Goal: Task Accomplishment & Management: Use online tool/utility

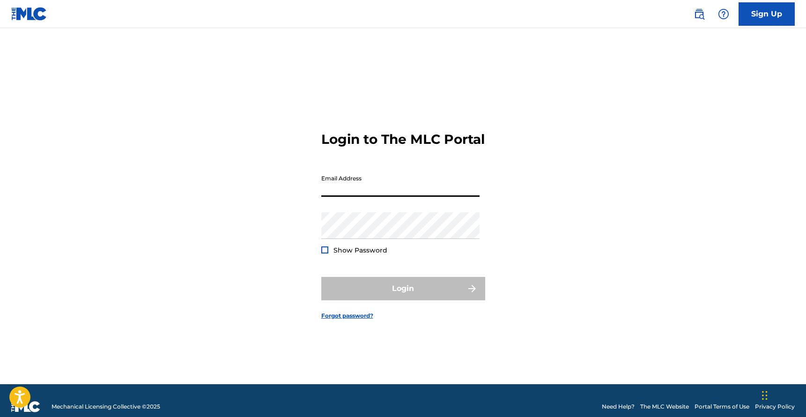
click at [459, 196] on input "Email Address" at bounding box center [400, 183] width 158 height 27
type input "[EMAIL_ADDRESS][DOMAIN_NAME]"
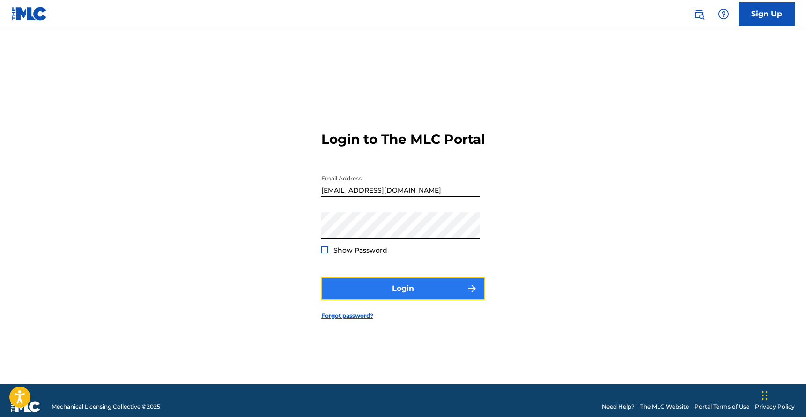
click at [392, 294] on button "Login" at bounding box center [403, 288] width 164 height 23
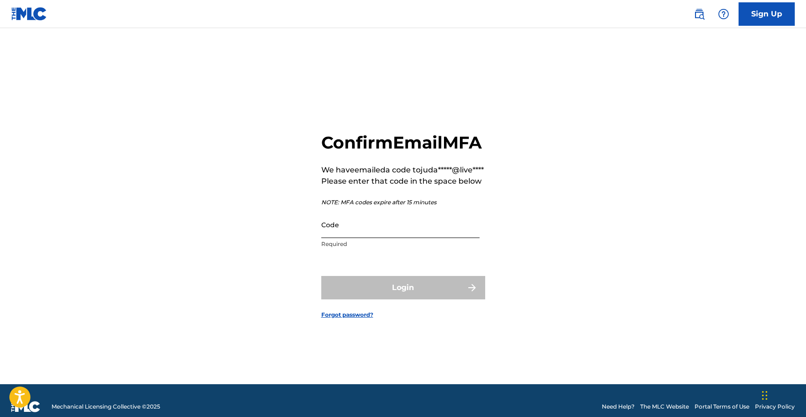
click at [374, 238] on input "Code" at bounding box center [400, 224] width 158 height 27
paste input "634486"
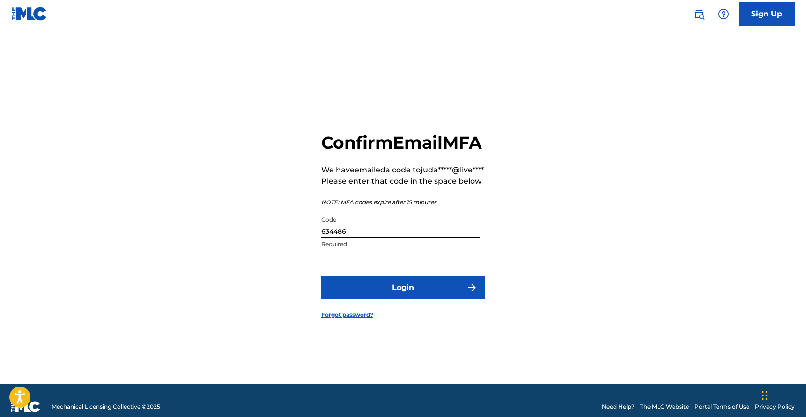
type input "634486"
click at [321, 276] on button "Login" at bounding box center [403, 287] width 164 height 23
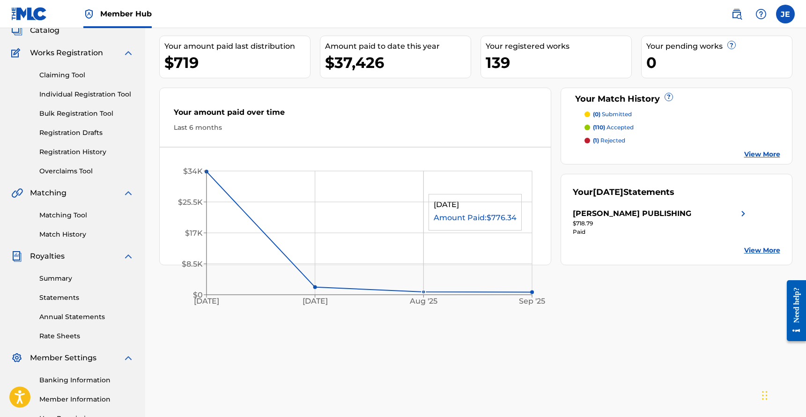
scroll to position [74, 0]
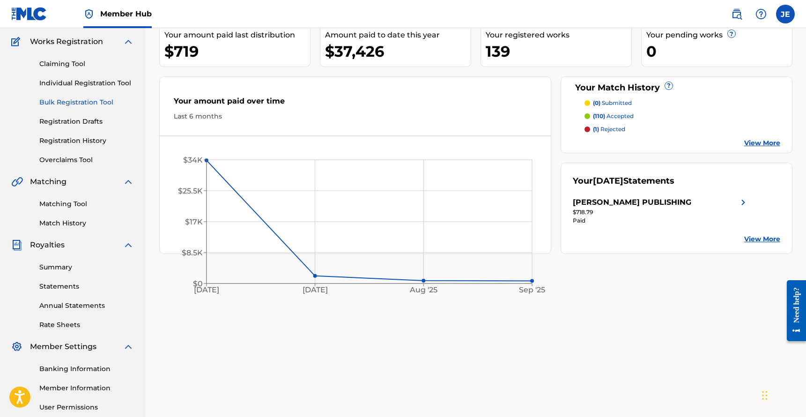
click at [98, 105] on link "Bulk Registration Tool" at bounding box center [86, 102] width 95 height 10
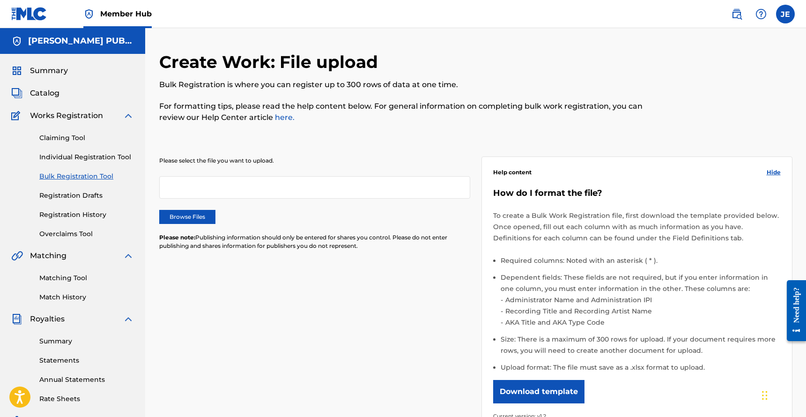
click at [207, 184] on div at bounding box center [314, 187] width 311 height 22
click at [191, 222] on label "Browse Files" at bounding box center [187, 217] width 56 height 14
click at [0, 0] on input "Browse Files" at bounding box center [0, 0] width 0 height 0
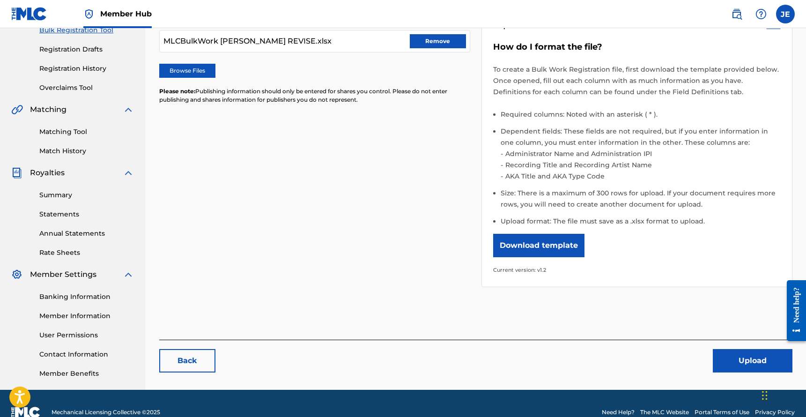
scroll to position [147, 0]
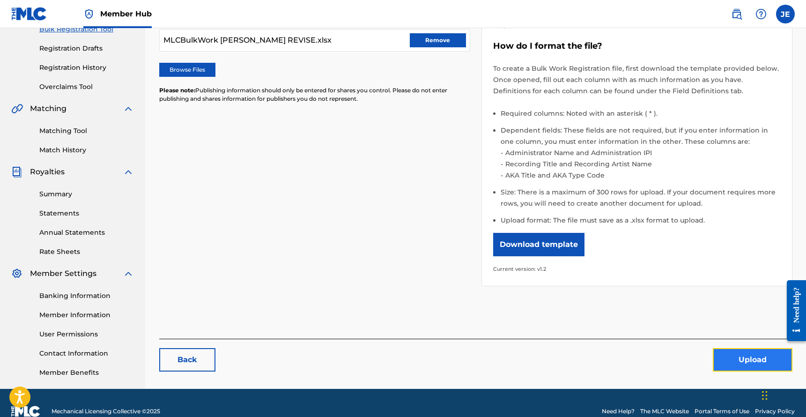
click at [735, 355] on button "Upload" at bounding box center [753, 359] width 80 height 23
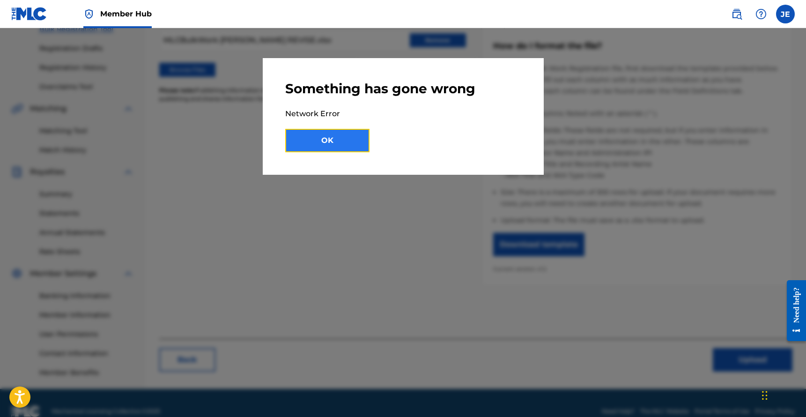
click at [350, 146] on button "OK" at bounding box center [327, 140] width 84 height 23
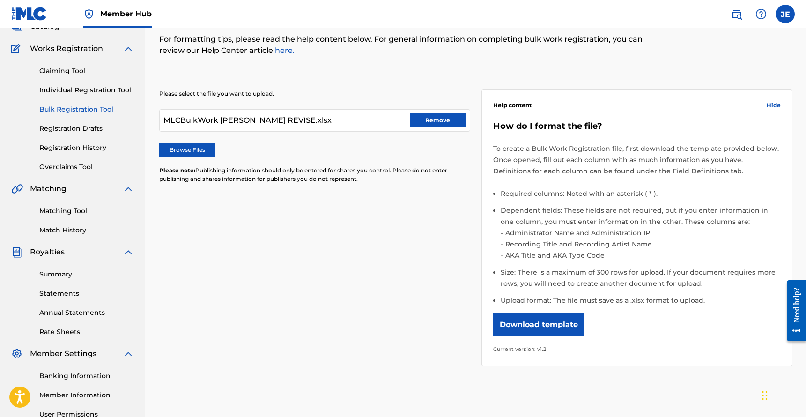
scroll to position [0, 0]
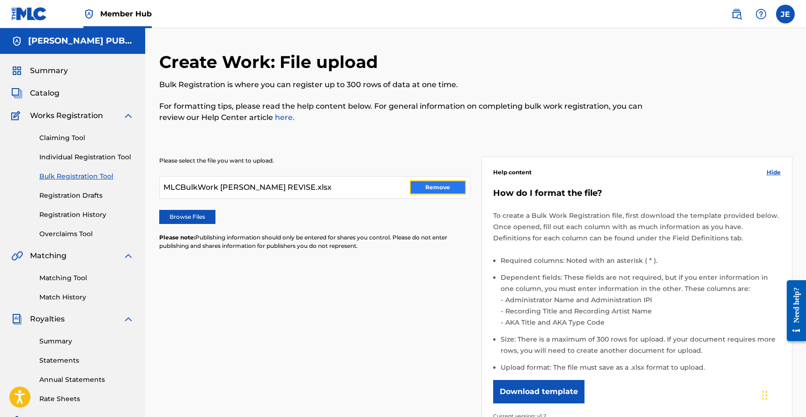
click at [440, 185] on button "Remove" at bounding box center [438, 187] width 56 height 14
click at [199, 218] on label "Browse Files" at bounding box center [187, 217] width 56 height 14
click at [0, 0] on input "Browse Files" at bounding box center [0, 0] width 0 height 0
click at [203, 221] on label "Browse Files" at bounding box center [187, 217] width 56 height 14
click at [0, 0] on input "Browse Files" at bounding box center [0, 0] width 0 height 0
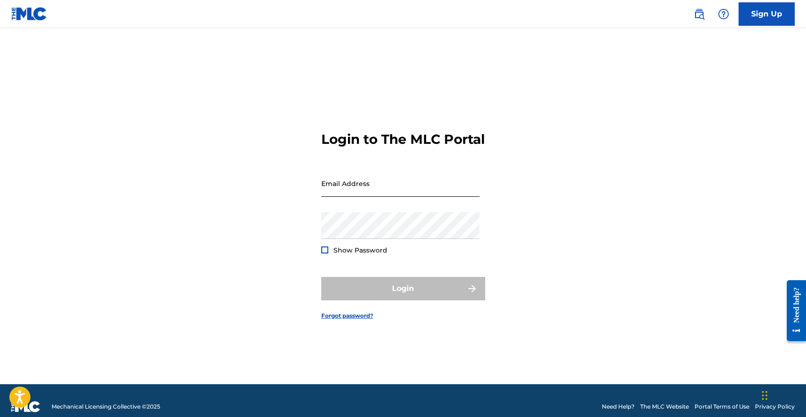
click at [385, 197] on input "Email Address" at bounding box center [400, 183] width 158 height 27
type input "[EMAIL_ADDRESS][DOMAIN_NAME]"
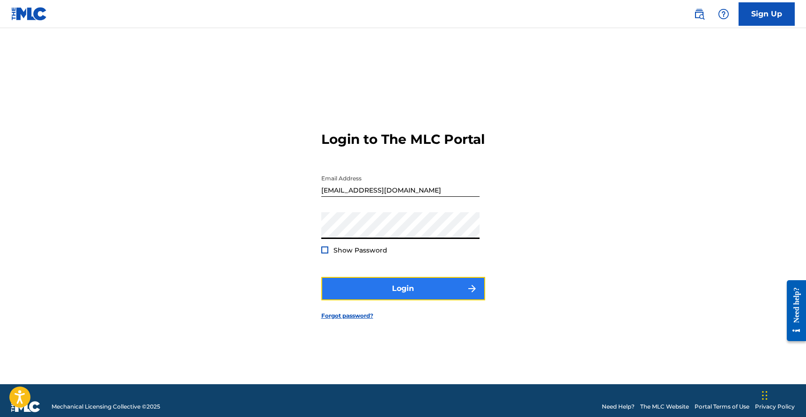
click at [403, 292] on button "Login" at bounding box center [403, 288] width 164 height 23
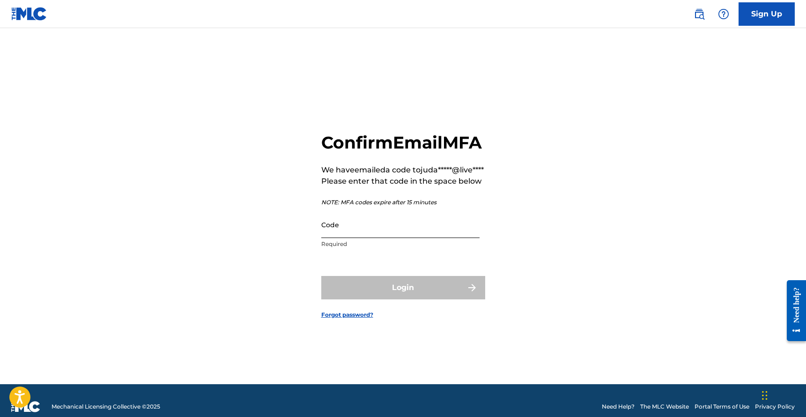
click at [454, 238] on input "Code" at bounding box center [400, 224] width 158 height 27
paste input "995344"
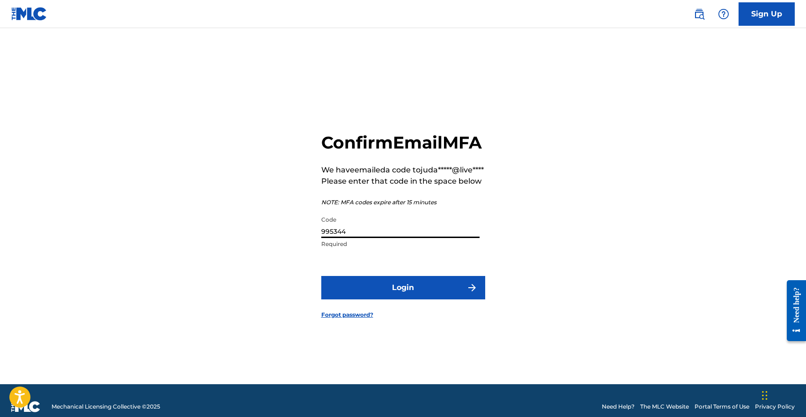
type input "995344"
click at [321, 276] on button "Login" at bounding box center [403, 287] width 164 height 23
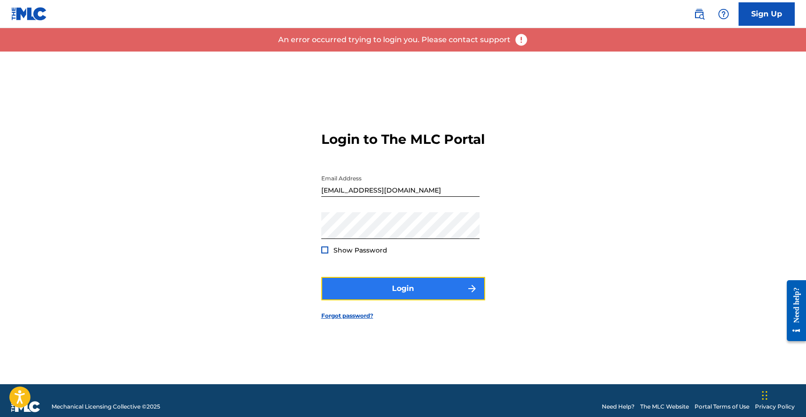
click at [409, 300] on button "Login" at bounding box center [403, 288] width 164 height 23
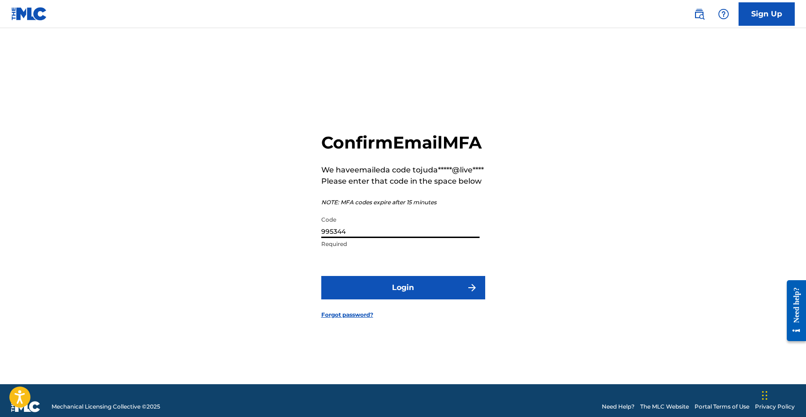
click at [367, 253] on div "Code 995344 Required" at bounding box center [400, 232] width 158 height 42
click at [432, 238] on input "995344" at bounding box center [400, 224] width 158 height 27
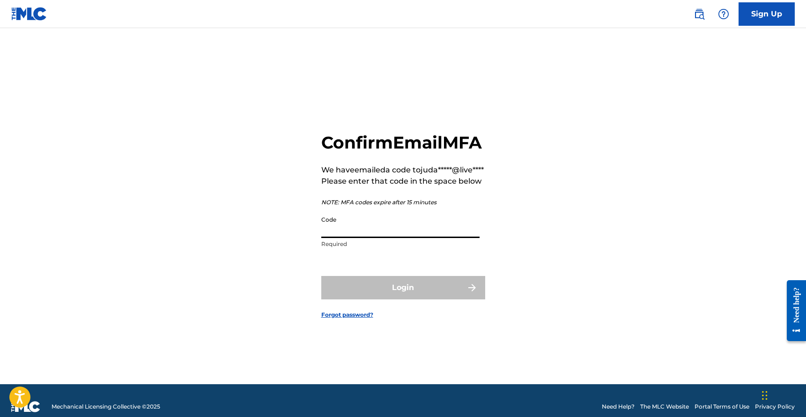
paste input "203159"
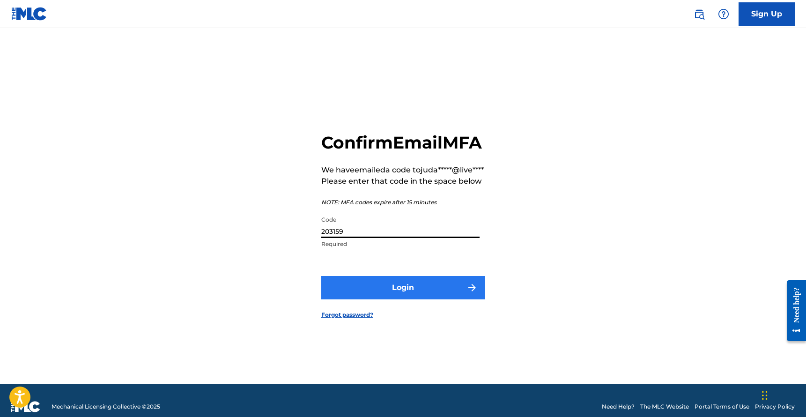
type input "203159"
click at [429, 299] on button "Login" at bounding box center [403, 287] width 164 height 23
